Goal: Answer question/provide support

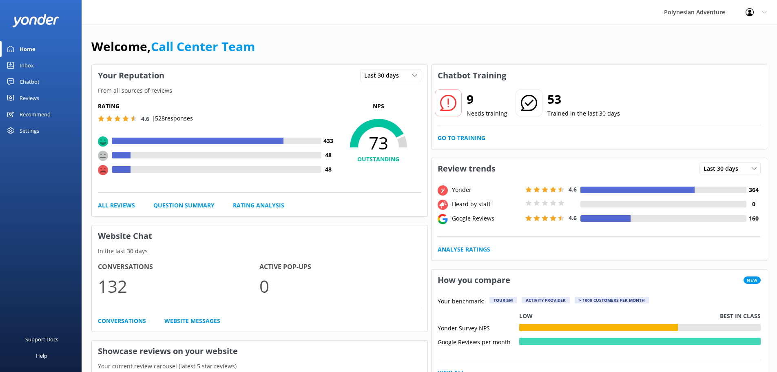
click at [58, 65] on link "Inbox" at bounding box center [41, 65] width 82 height 16
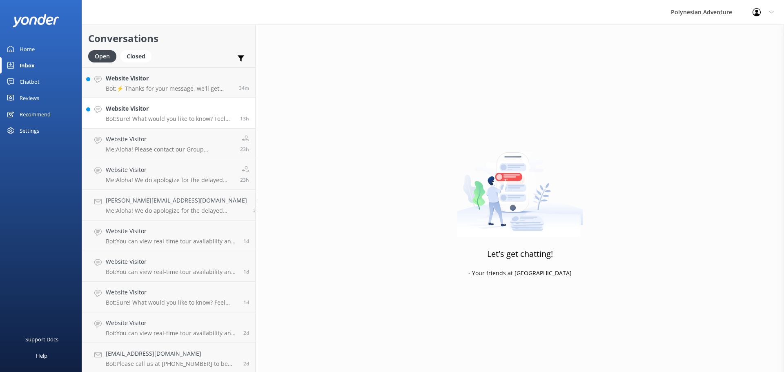
click at [189, 118] on p "Bot: Sure! What would you like to know? Feel free to ask about tour details, av…" at bounding box center [170, 118] width 128 height 7
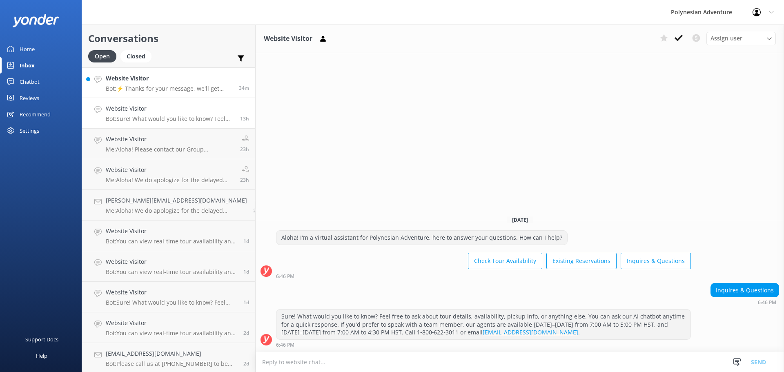
click at [145, 73] on link "Website Visitor Bot: ⚡ Thanks for your message, we'll get back to you as soon a…" at bounding box center [168, 82] width 173 height 31
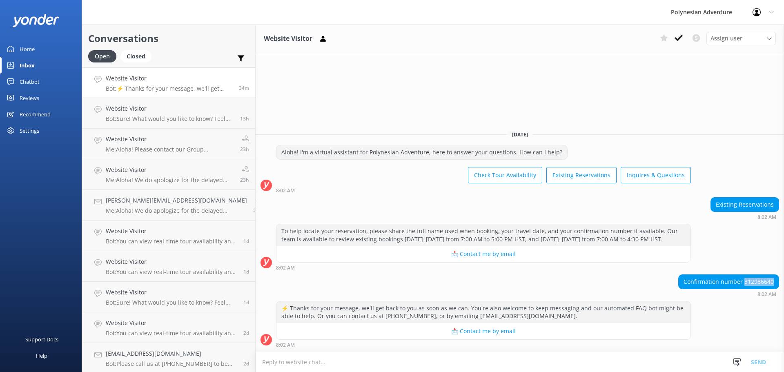
drag, startPoint x: 777, startPoint y: 280, endPoint x: 745, endPoint y: 282, distance: 32.3
click at [745, 282] on div "Confirmation number 312986640" at bounding box center [728, 282] width 100 height 14
copy div "312986640"
click at [273, 358] on textarea at bounding box center [519, 362] width 528 height 20
click at [282, 366] on textarea at bounding box center [519, 362] width 528 height 20
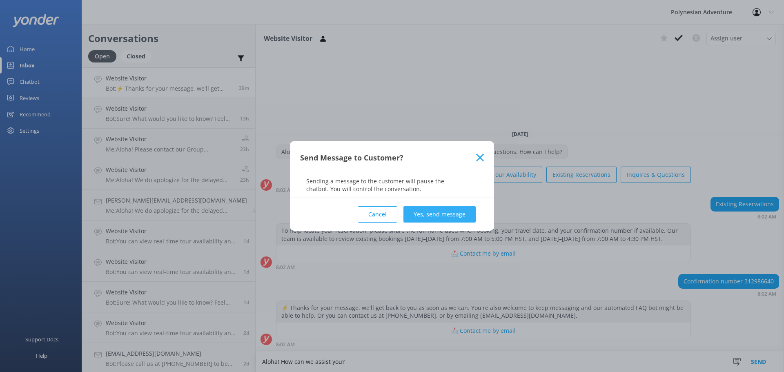
type textarea "Aloha! How can we assist you?"
click at [443, 221] on button "Yes, send message" at bounding box center [439, 214] width 72 height 16
